Goal: Communication & Community: Share content

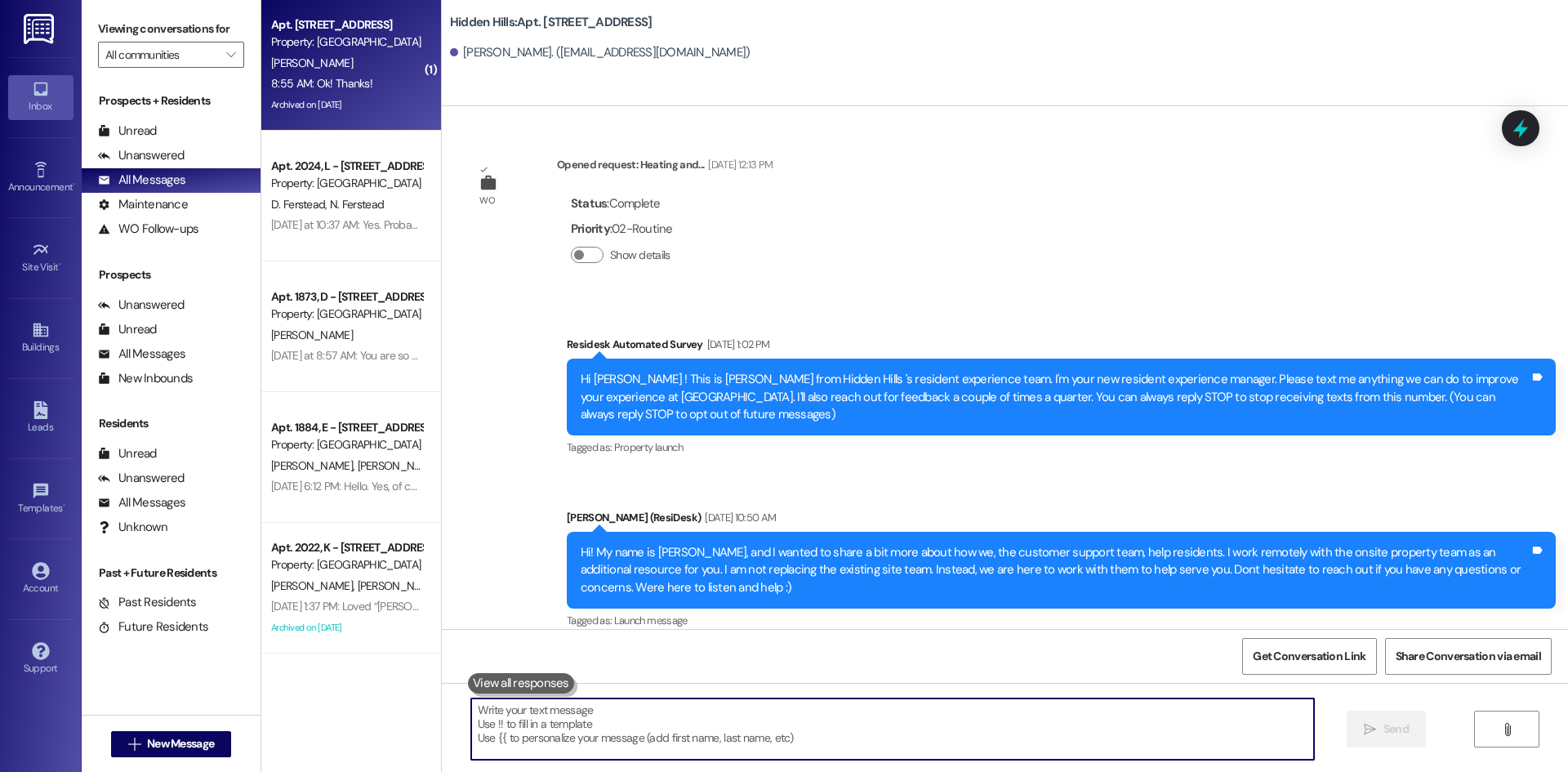
scroll to position [19597, 0]
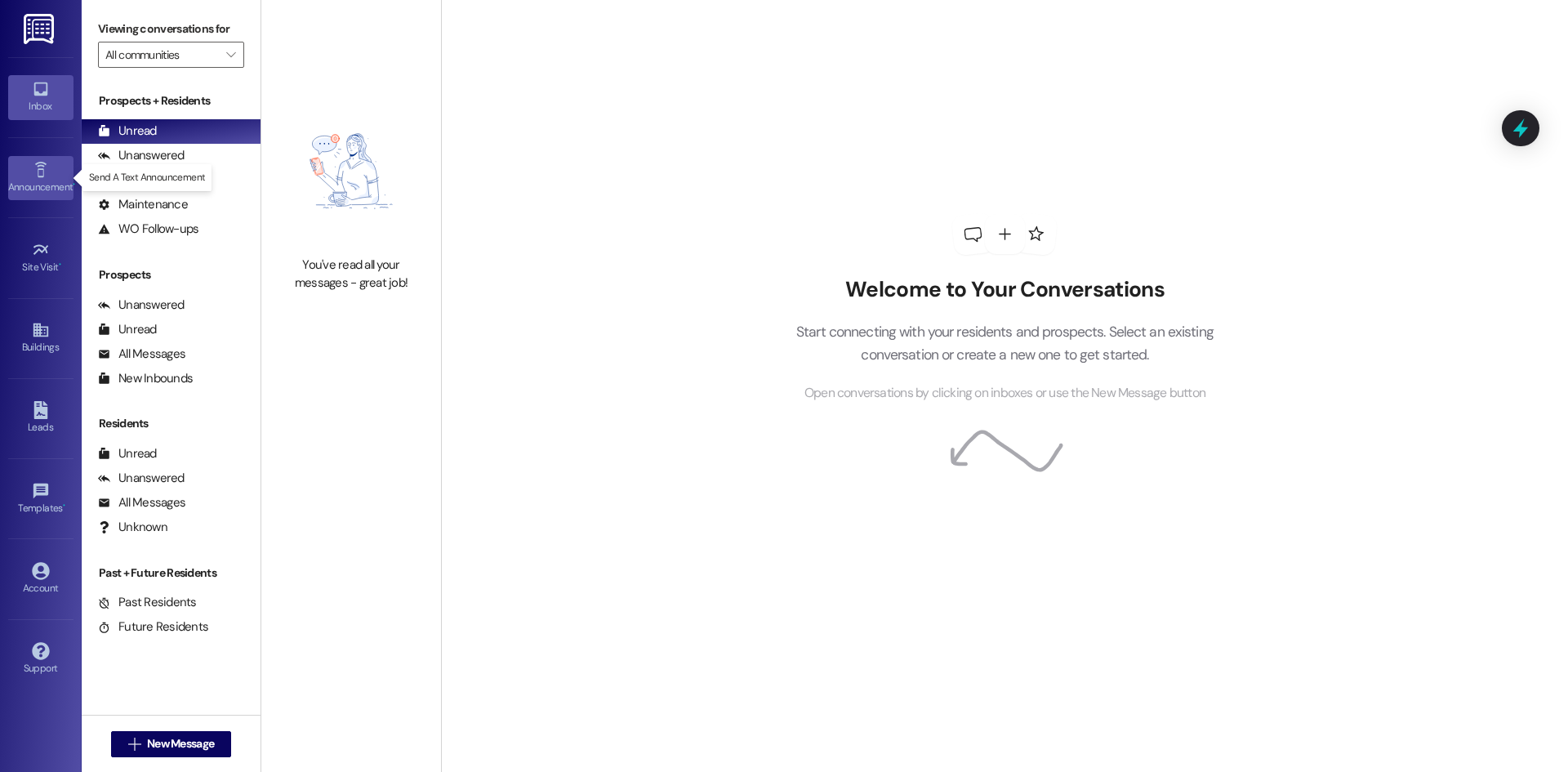
click at [43, 173] on icon at bounding box center [40, 169] width 11 height 16
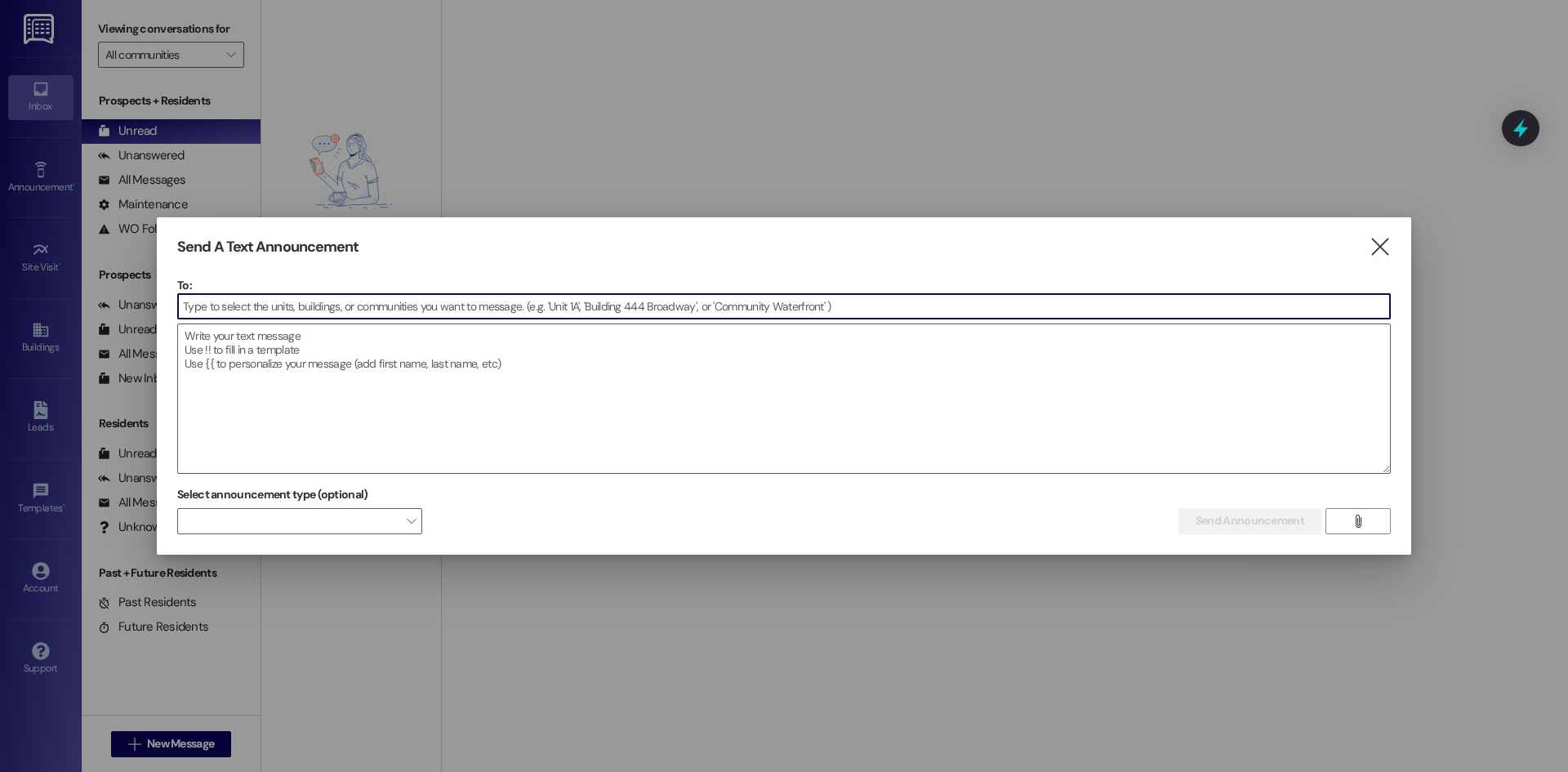
click at [849, 310] on input at bounding box center [783, 307] width 1212 height 25
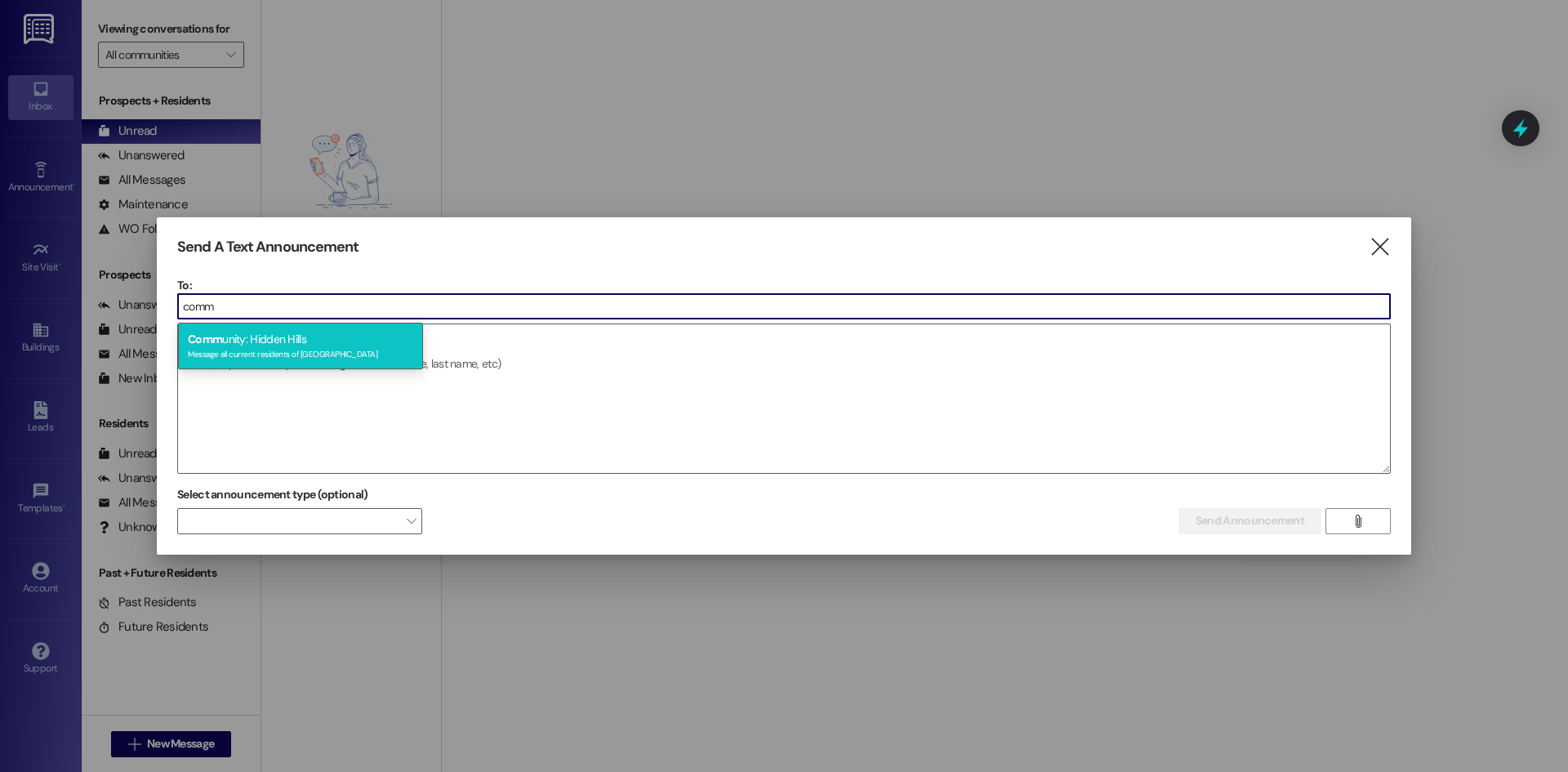
type input "comm"
click at [300, 352] on div "Message all current residents of [GEOGRAPHIC_DATA]" at bounding box center [300, 352] width 225 height 14
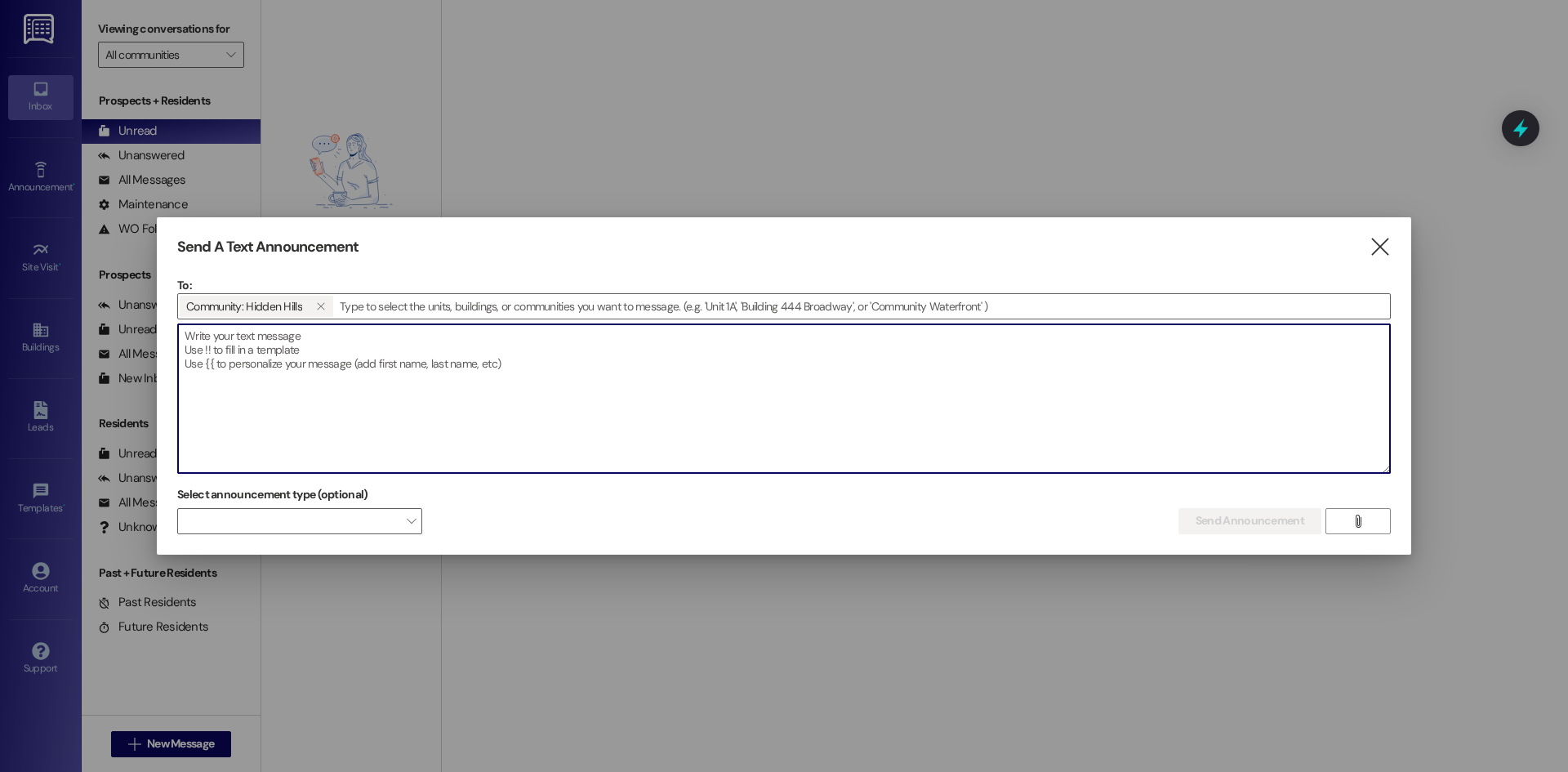
click at [369, 349] on textarea at bounding box center [783, 398] width 1212 height 148
paste textarea "[MEDICAL_DATA]-Tac-Toes Mobile Vet Tech will be at the property again on [DATE]…"
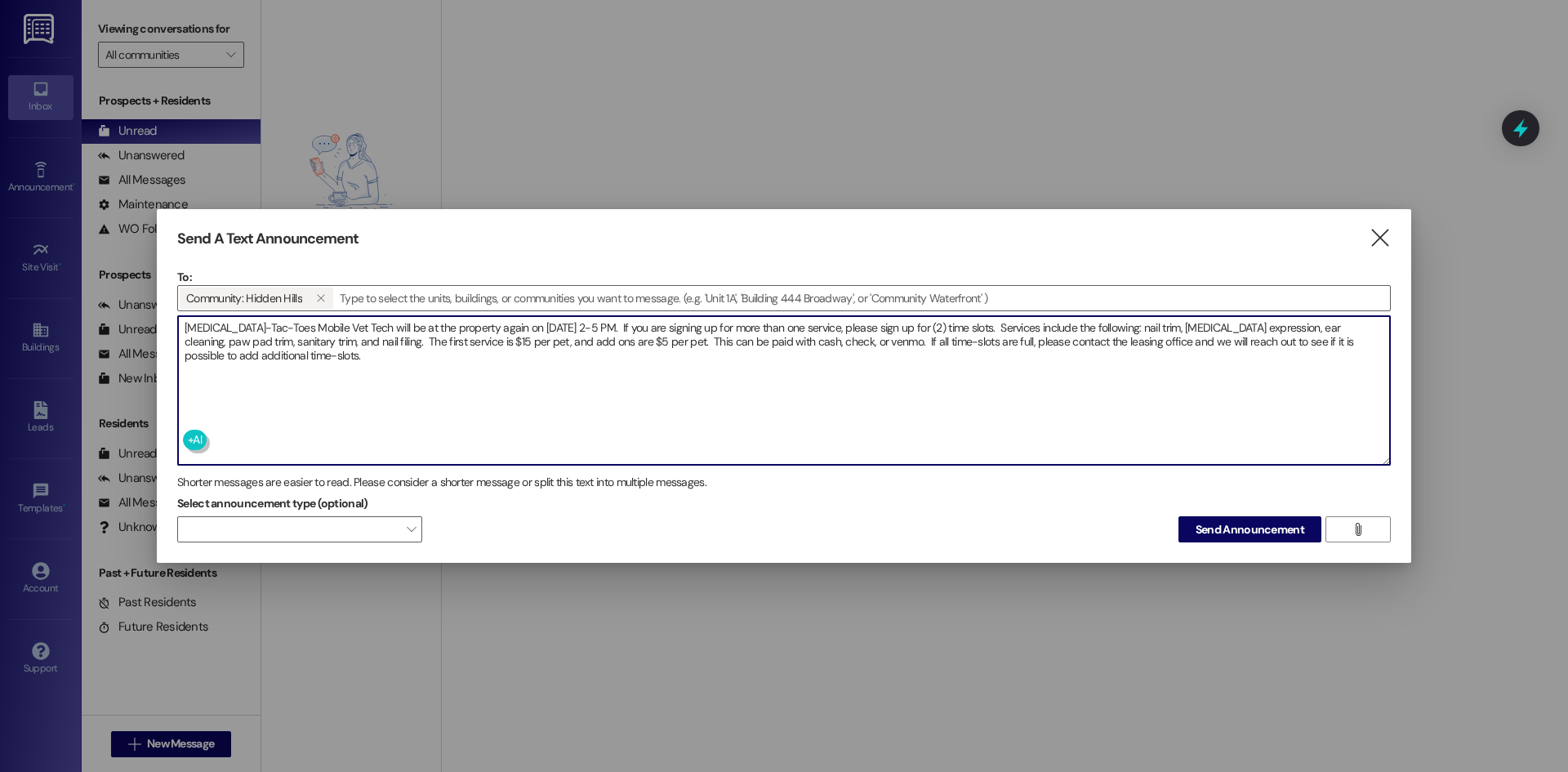
click at [515, 369] on textarea "[MEDICAL_DATA]-Tac-Toes Mobile Vet Tech will be at the property again on [DATE]…" at bounding box center [783, 390] width 1212 height 148
click at [513, 356] on textarea "[MEDICAL_DATA]-Tac-Toes Mobile Vet Tech will be at the property again on [DATE]…" at bounding box center [783, 390] width 1212 height 148
paste textarea "[MEDICAL_DATA]-Tac-Toes Mobile Vet Tech will be at the property again on [DATE]…"
paste textarea "[URL][DOMAIN_NAME]"
click at [288, 356] on textarea "[MEDICAL_DATA]-Tac-Toes Mobile Vet Tech will be at the property again on [DATE]…" at bounding box center [783, 390] width 1212 height 148
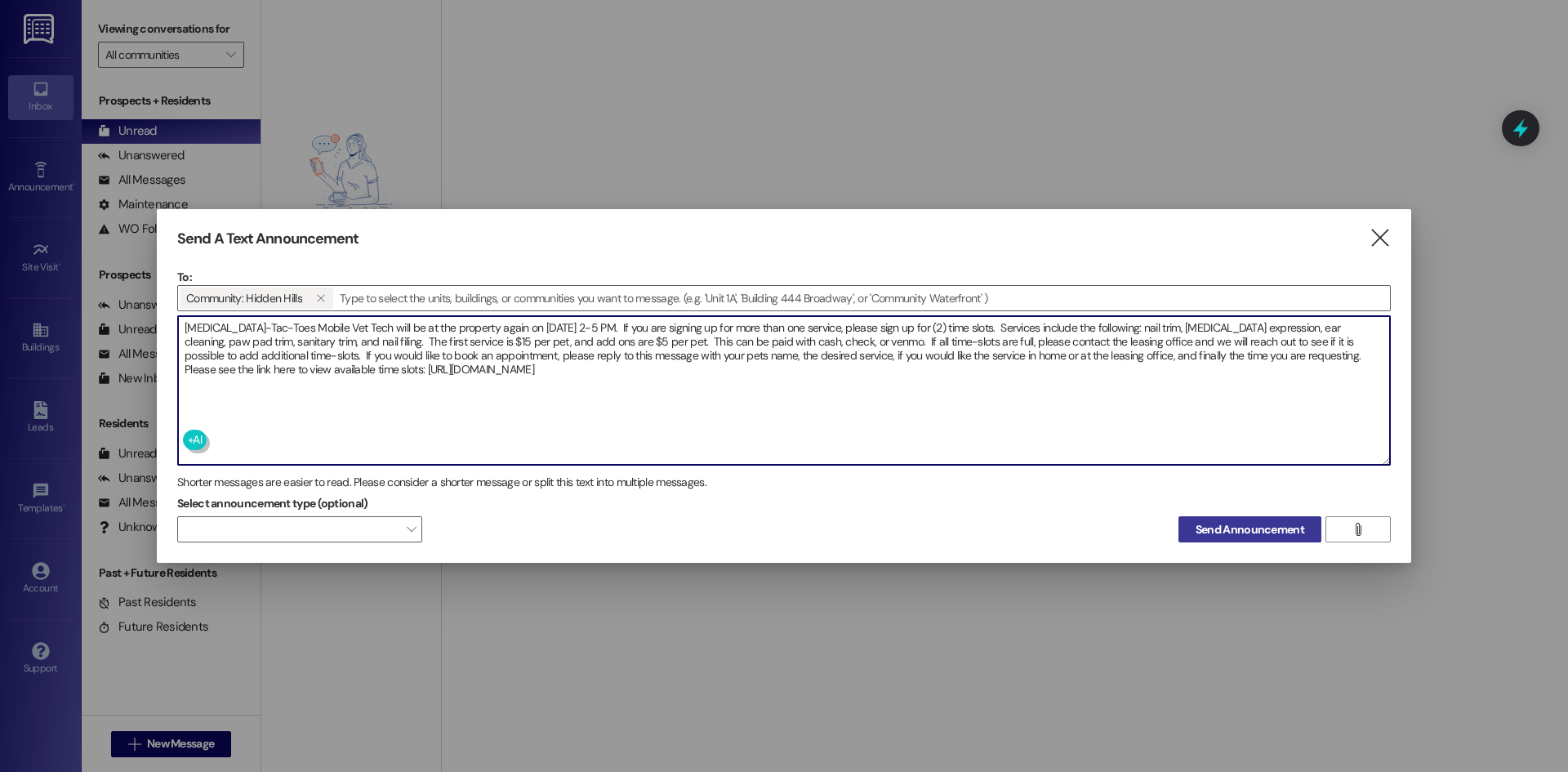
click at [1212, 523] on span "Send Announcement" at bounding box center [1249, 529] width 109 height 17
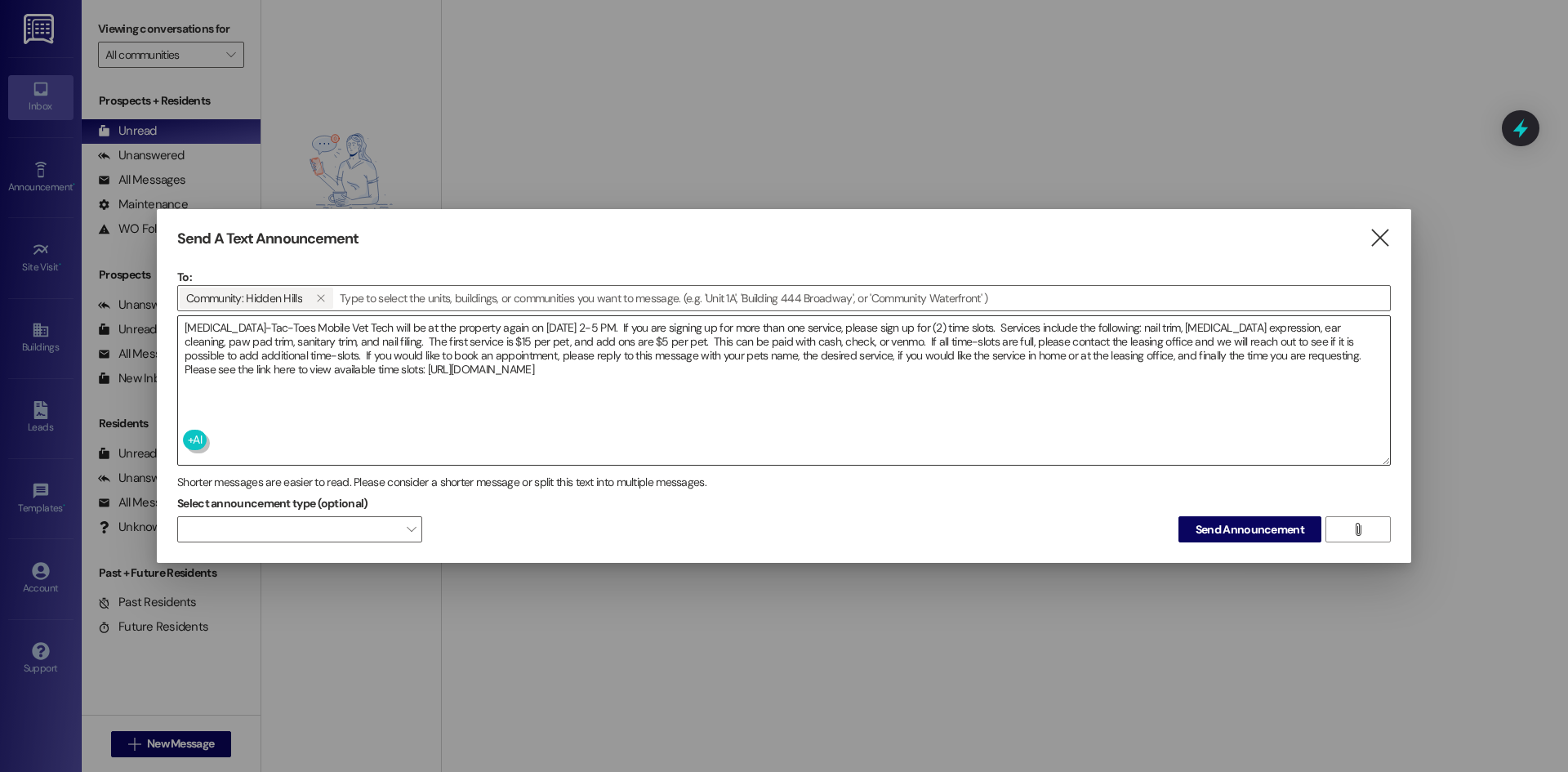
click at [1231, 326] on textarea "[MEDICAL_DATA]-Tac-Toes Mobile Vet Tech will be at the property again on [DATE]…" at bounding box center [783, 390] width 1212 height 148
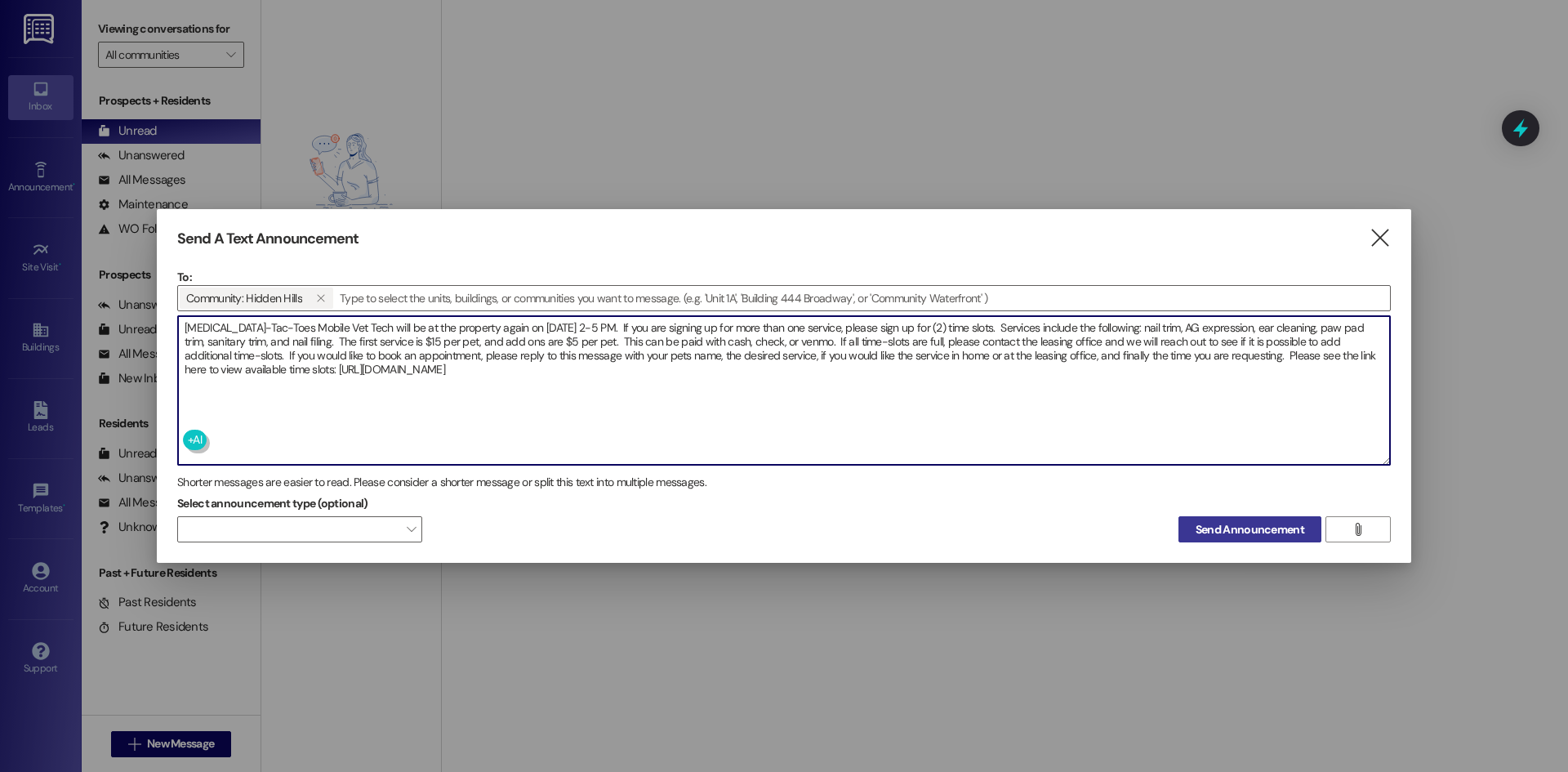
type textarea "[MEDICAL_DATA]-Tac-Toes Mobile Vet Tech will be at the property again on [DATE]…"
click at [1274, 529] on span "Send Announcement" at bounding box center [1249, 529] width 109 height 17
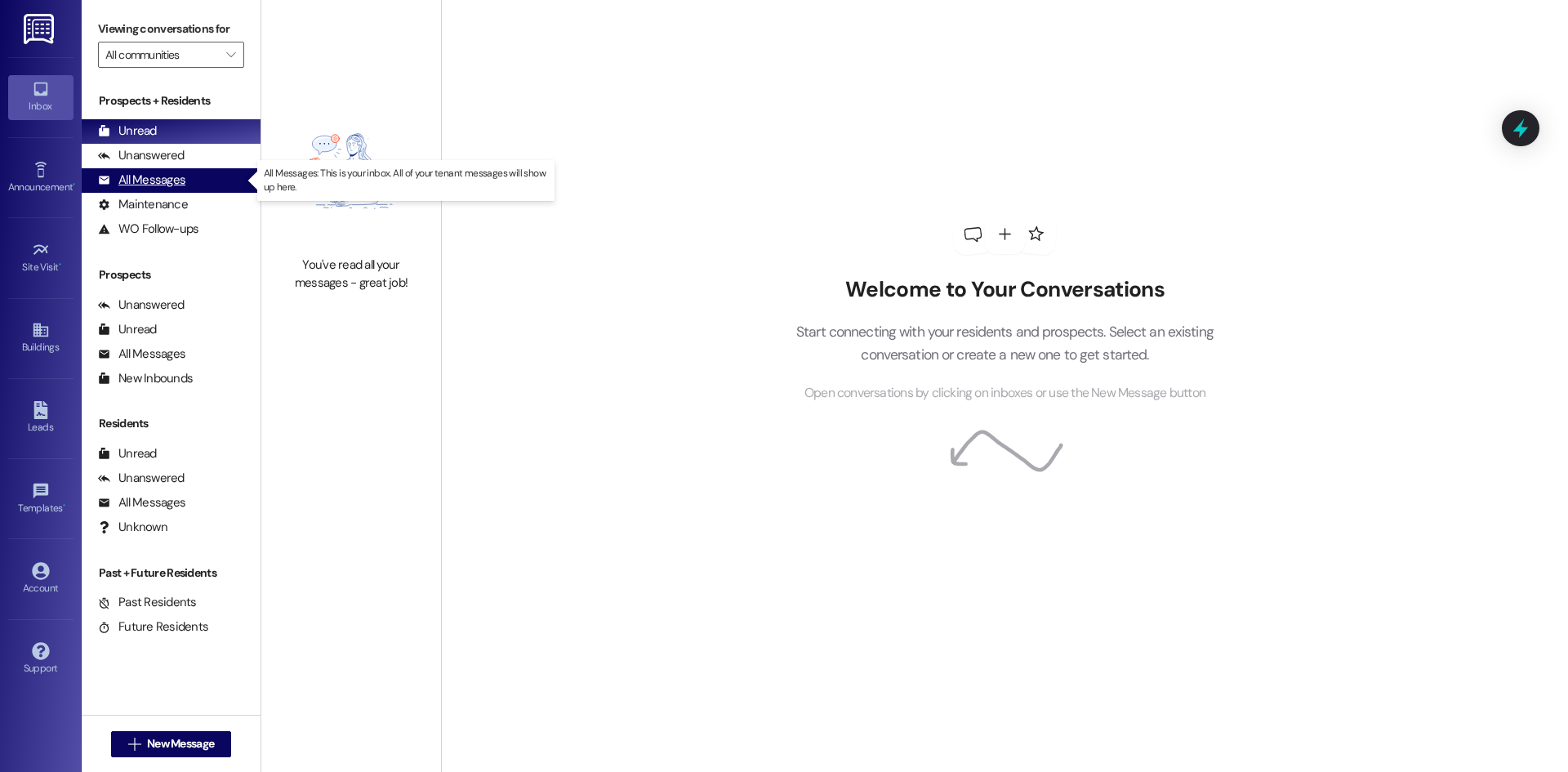
click at [161, 174] on div "All Messages" at bounding box center [142, 179] width 88 height 17
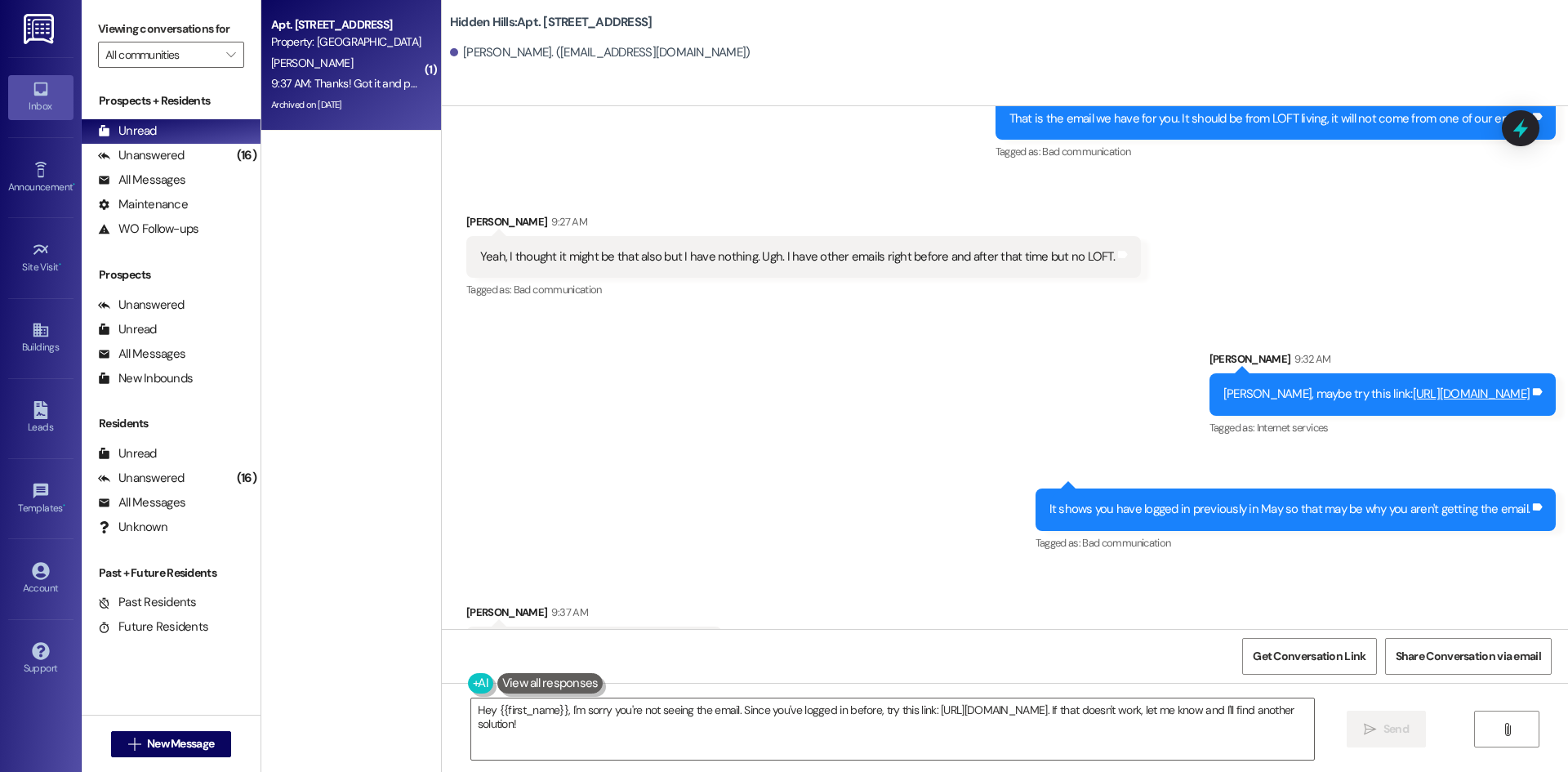
scroll to position [19520, 0]
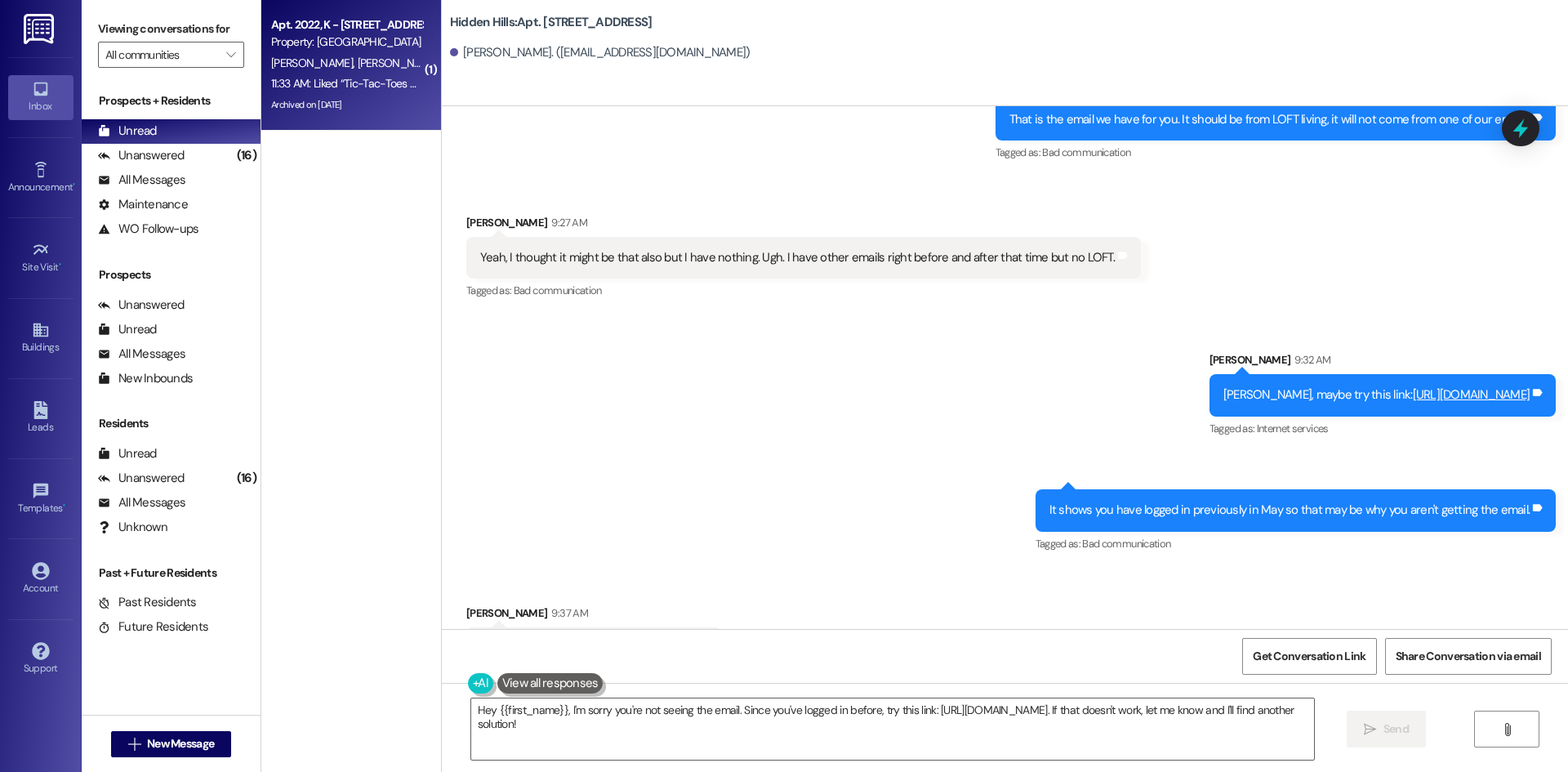
click at [389, 96] on div "Archived on [DATE]" at bounding box center [347, 105] width 154 height 20
type textarea "Fetching suggested responses. Please feel free to read through the conversation…"
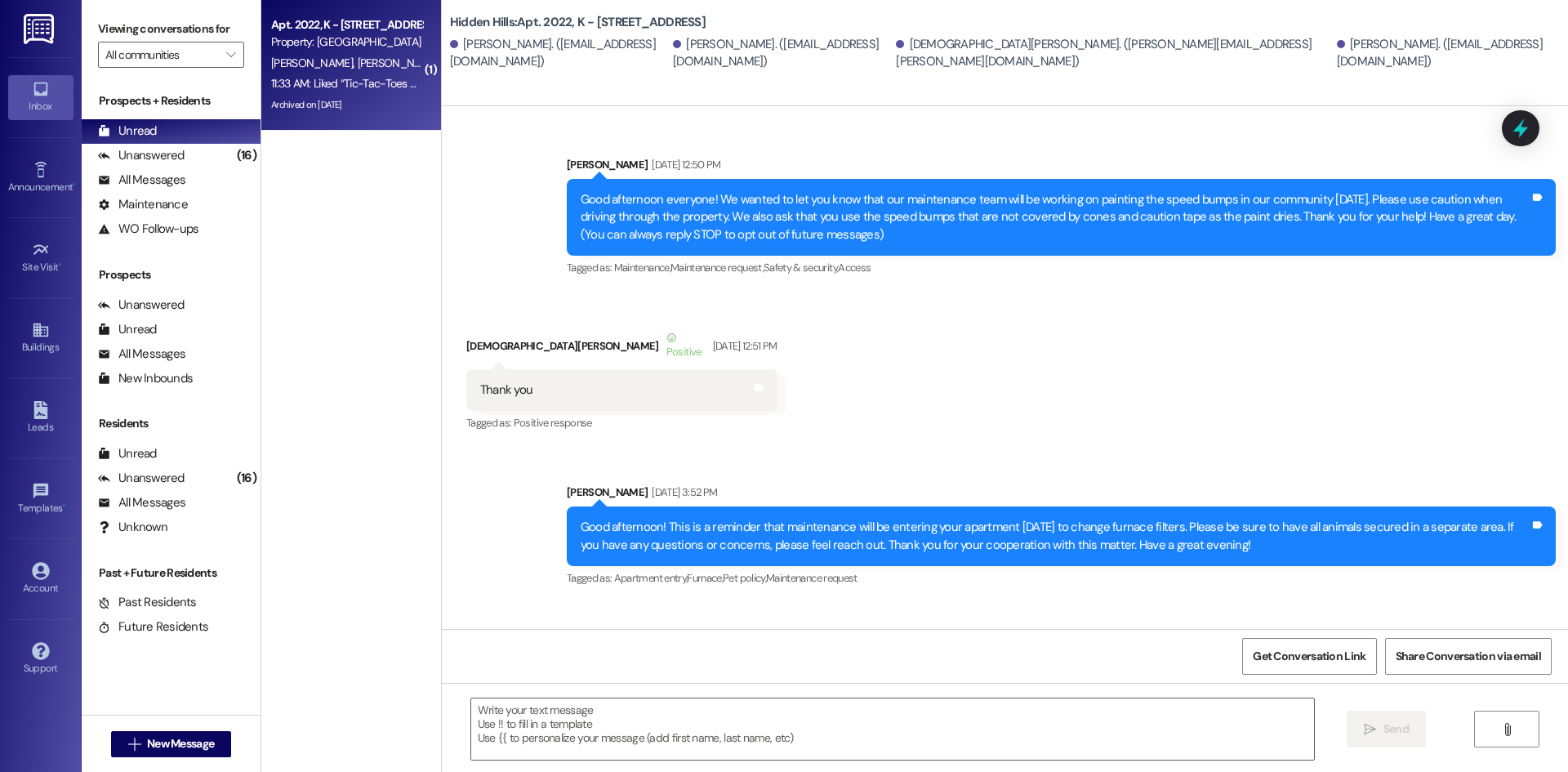
type textarea "Fetching suggested responses. Please feel free to read through the conversation…"
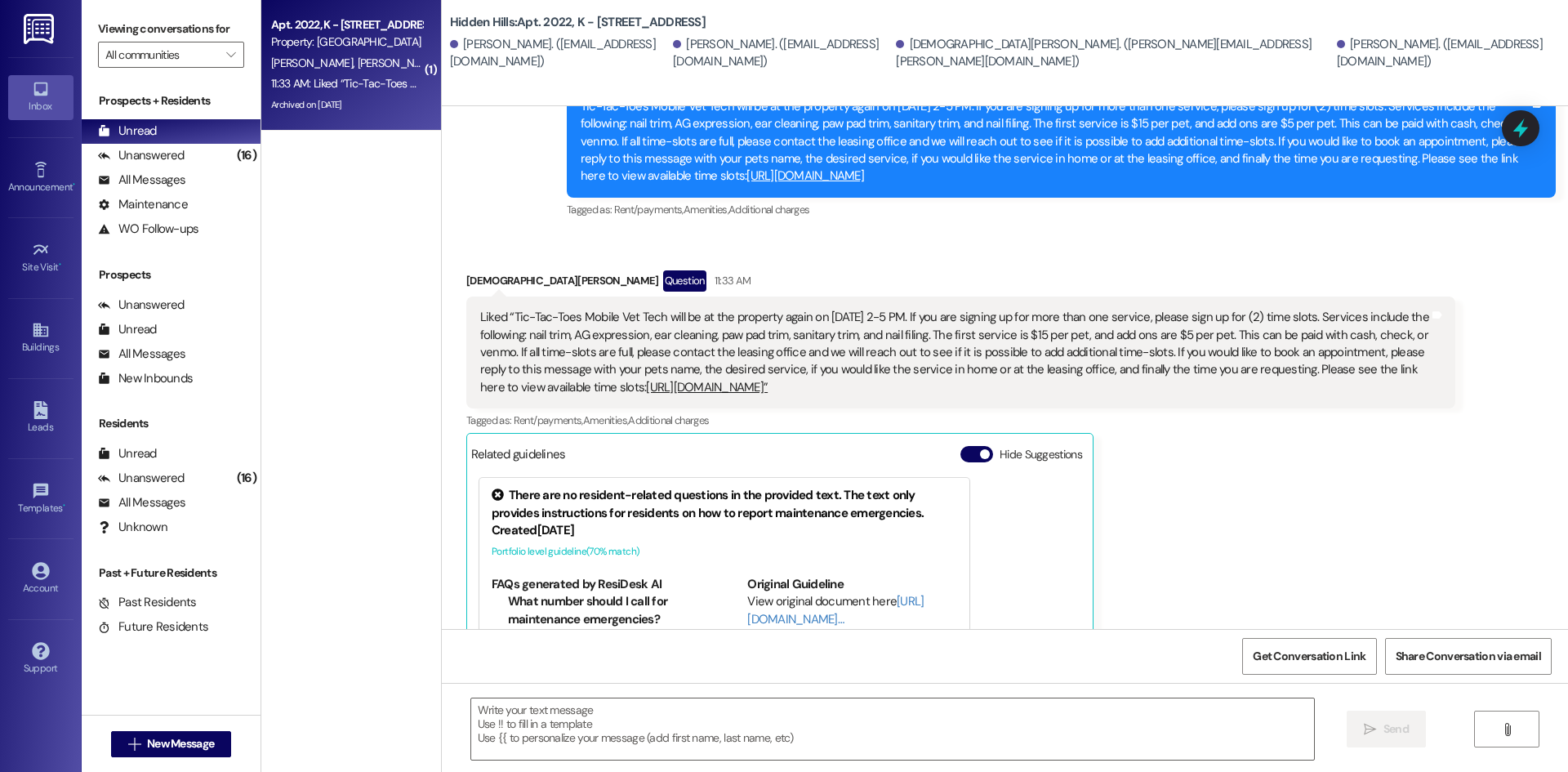
scroll to position [44182, 0]
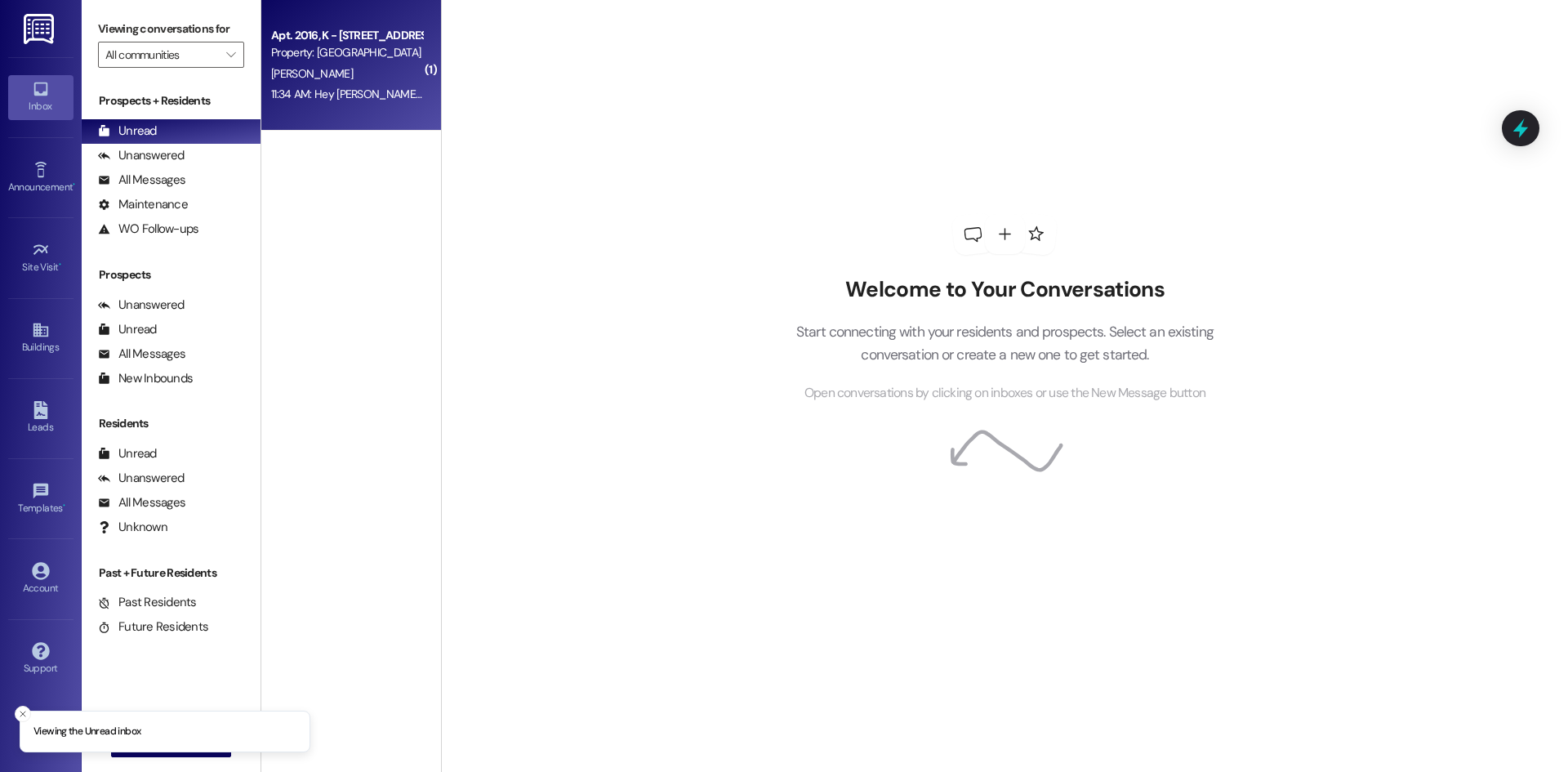
click at [367, 69] on div "[PERSON_NAME]" at bounding box center [347, 74] width 154 height 20
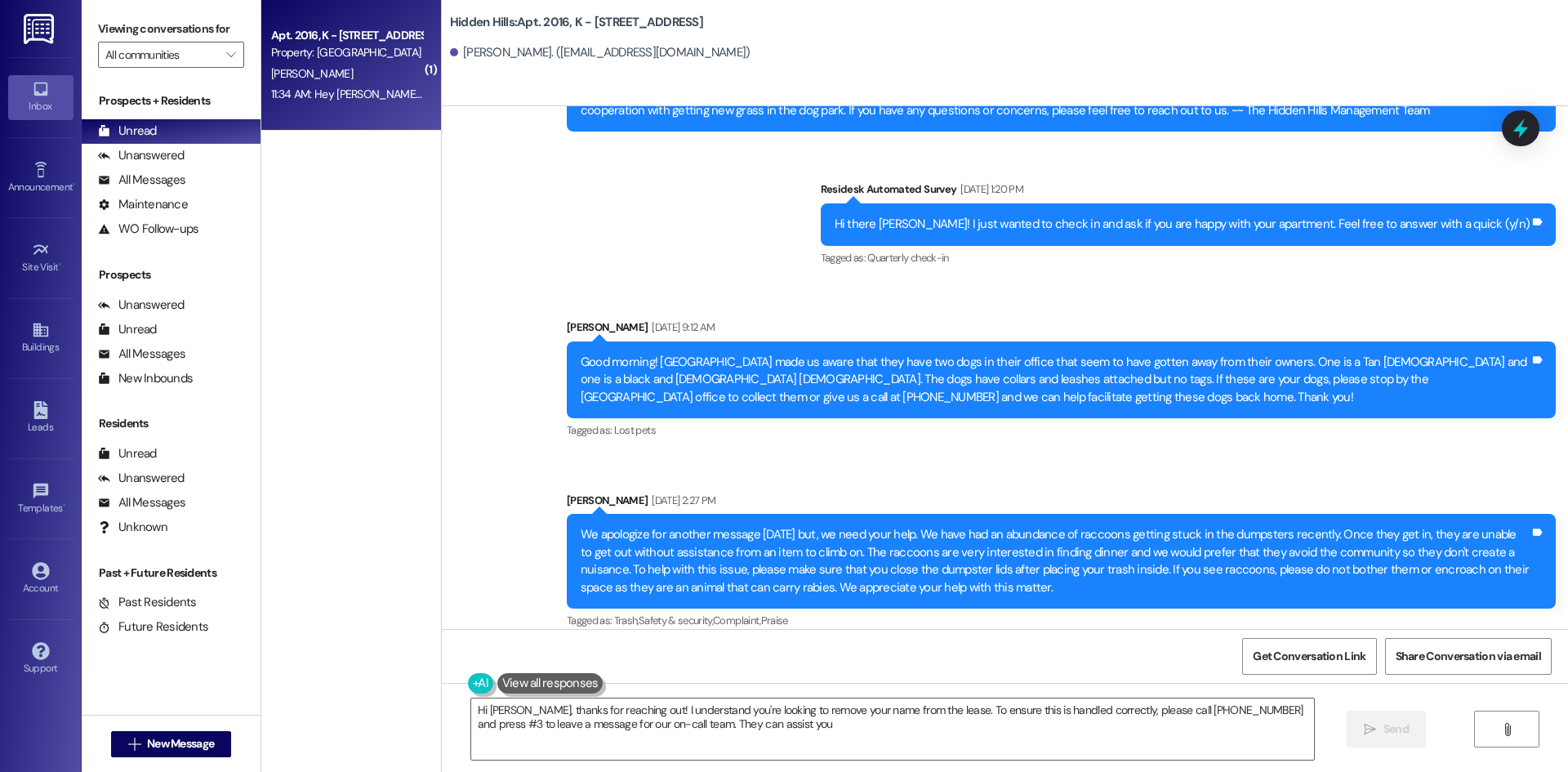
type textarea "Hi [PERSON_NAME], thanks for reaching out! I understand you're looking to remov…"
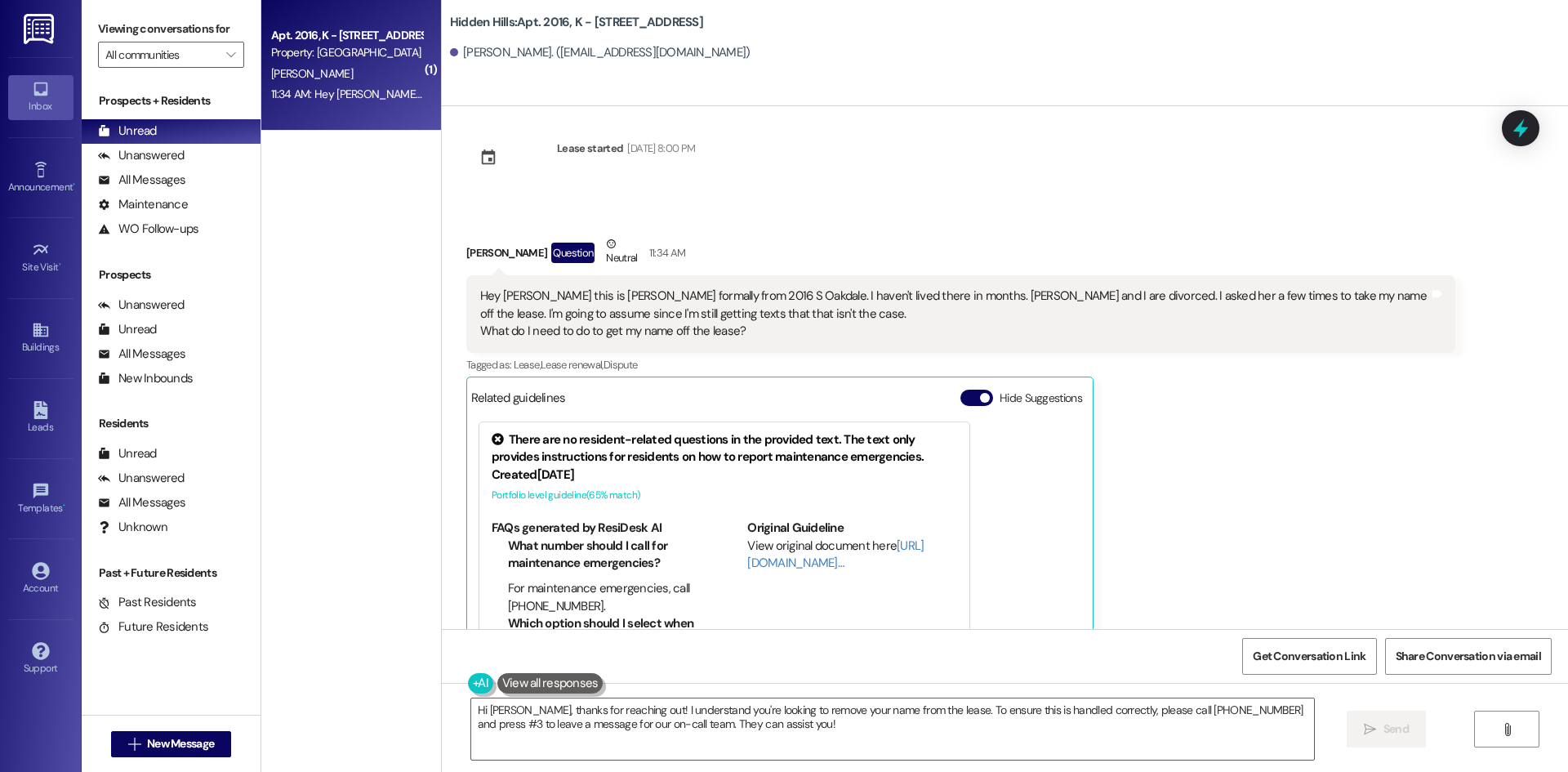
scroll to position [1808, 0]
